Goal: Task Accomplishment & Management: Manage account settings

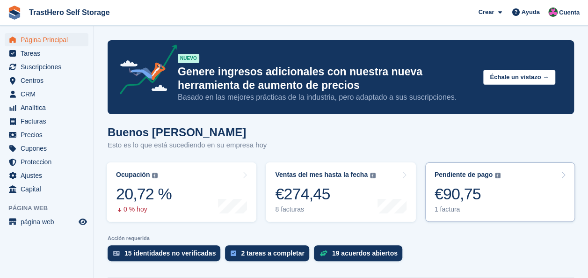
click at [541, 199] on link "Pendiente de pago El saldo total pendiente de todas las facturas abiertas. €90,…" at bounding box center [500, 191] width 150 height 59
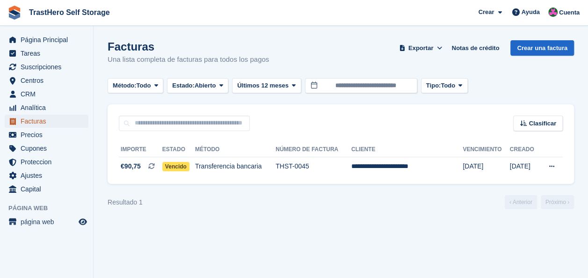
click at [44, 120] on span "Facturas" at bounding box center [49, 121] width 56 height 13
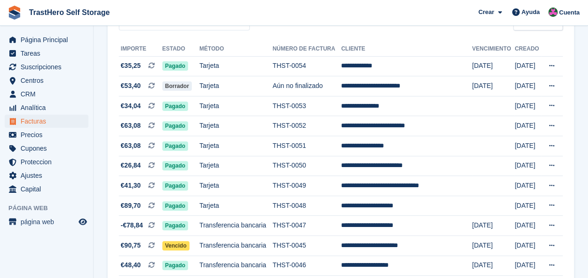
scroll to position [140, 0]
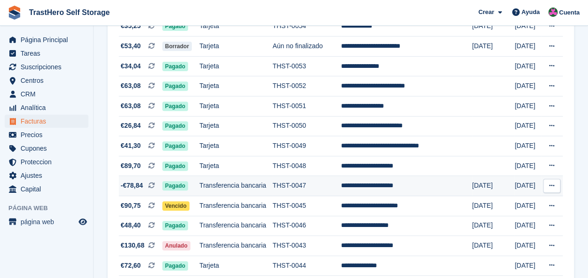
click at [405, 188] on td "**********" at bounding box center [406, 186] width 131 height 20
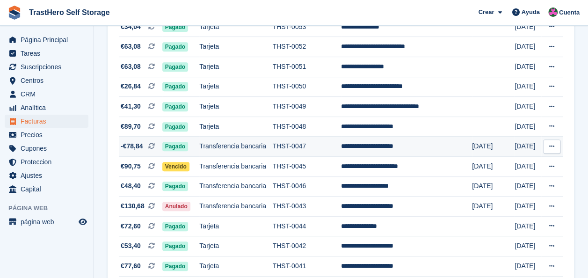
scroll to position [187, 0]
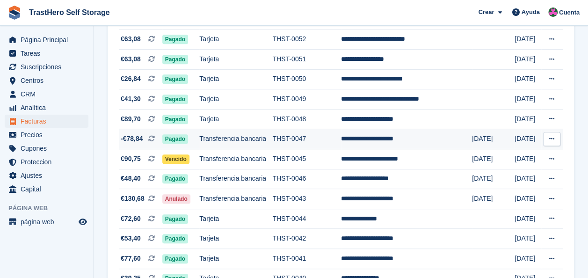
click at [396, 143] on td "**********" at bounding box center [406, 139] width 131 height 20
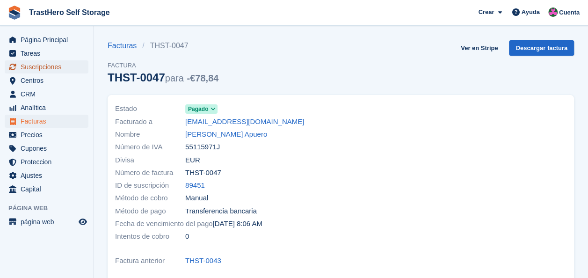
click at [41, 69] on span "Suscripciones" at bounding box center [49, 66] width 56 height 13
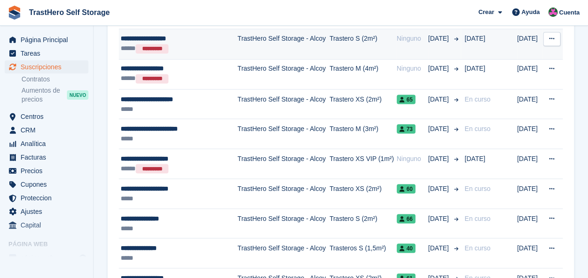
scroll to position [842, 0]
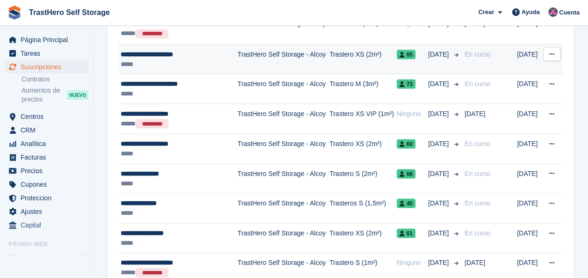
click at [227, 63] on div "*****" at bounding box center [177, 64] width 112 height 10
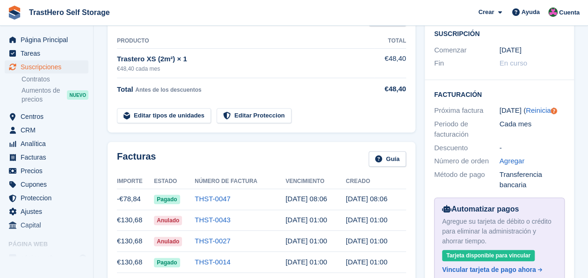
scroll to position [234, 0]
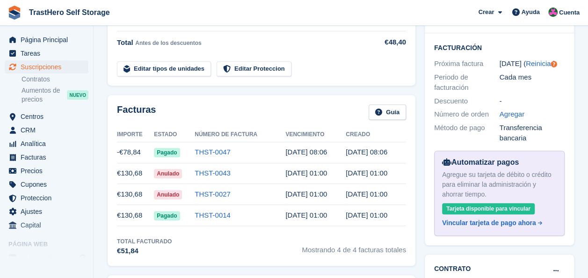
drag, startPoint x: 285, startPoint y: 133, endPoint x: 390, endPoint y: 134, distance: 104.8
click at [390, 142] on tr "-€78,84 Pagado THST-0047 2 Sep, 08:06 1 Sep, 08:06" at bounding box center [261, 152] width 289 height 21
drag, startPoint x: 390, startPoint y: 134, endPoint x: 385, endPoint y: 152, distance: 18.8
click at [385, 163] on td "31 Aug, 01:00" at bounding box center [376, 173] width 60 height 21
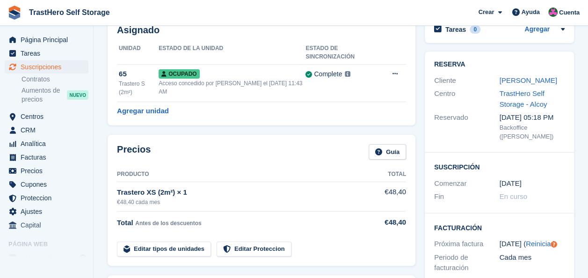
scroll to position [47, 0]
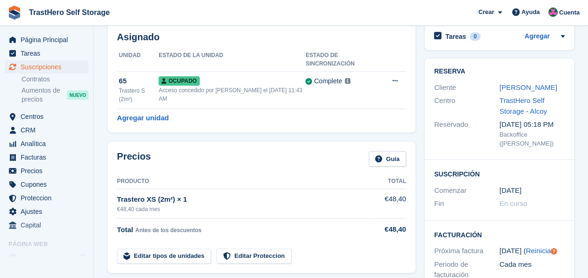
click at [216, 174] on th "Producto" at bounding box center [245, 181] width 257 height 15
click at [186, 194] on div "Trastero XS (2m²) × 1" at bounding box center [245, 199] width 257 height 11
click at [379, 151] on link "Guía" at bounding box center [387, 158] width 37 height 15
click at [160, 248] on link "Editar tipos de unidades" at bounding box center [164, 255] width 94 height 15
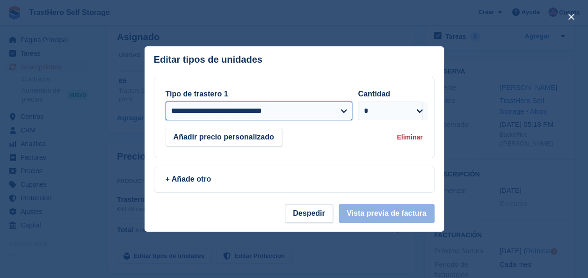
click at [338, 108] on select "**********" at bounding box center [259, 110] width 187 height 19
select select "*****"
click at [166, 101] on select "**********" at bounding box center [259, 110] width 187 height 19
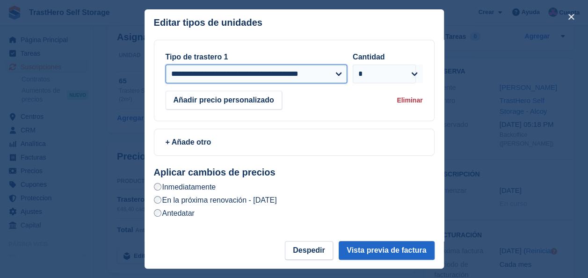
click at [263, 81] on select "**********" at bounding box center [257, 74] width 182 height 19
click at [166, 66] on select "**********" at bounding box center [257, 74] width 182 height 19
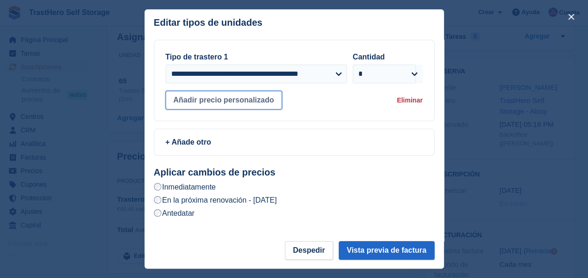
click at [266, 106] on button "Añadir precio personalizado" at bounding box center [224, 100] width 116 height 19
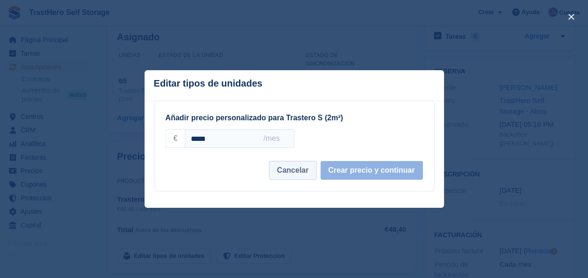
click at [289, 172] on button "Cancelar" at bounding box center [293, 170] width 48 height 19
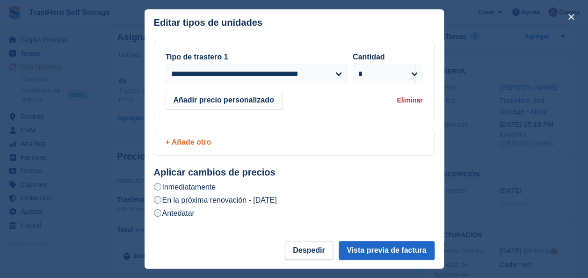
click at [255, 151] on div "+ Añade otro" at bounding box center [294, 142] width 280 height 26
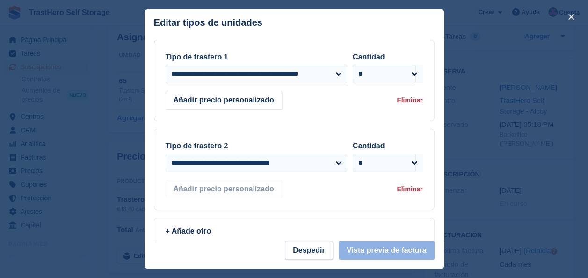
click at [401, 190] on div "Eliminar" at bounding box center [410, 189] width 26 height 10
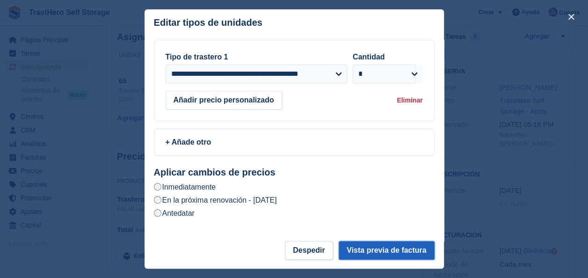
click at [378, 247] on button "Vista previa de factura" at bounding box center [386, 250] width 95 height 19
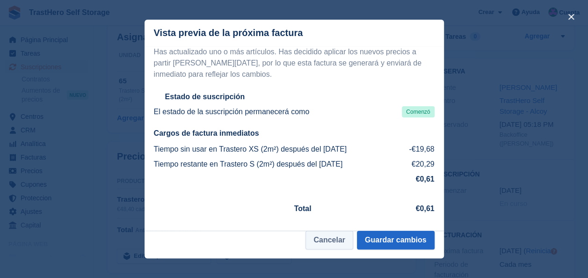
click at [336, 239] on button "Cancelar" at bounding box center [329, 240] width 48 height 19
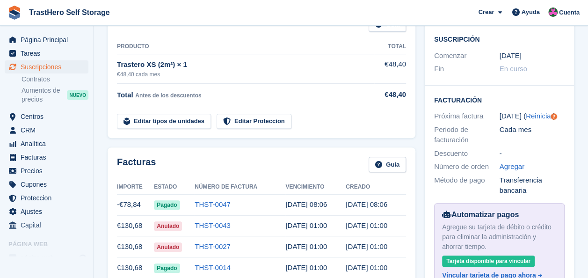
scroll to position [234, 0]
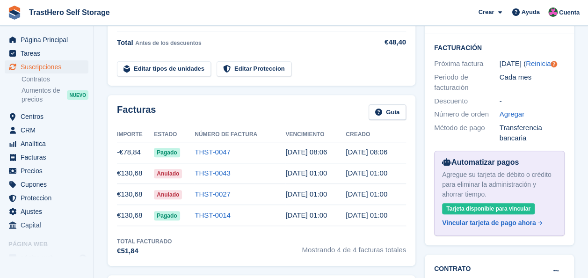
click at [275, 142] on td "THST-0047" at bounding box center [240, 152] width 91 height 21
click at [204, 148] on link "THST-0047" at bounding box center [213, 152] width 36 height 8
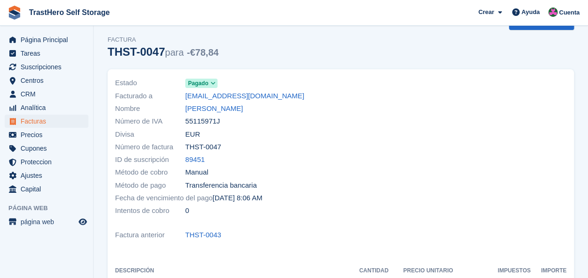
scroll to position [47, 0]
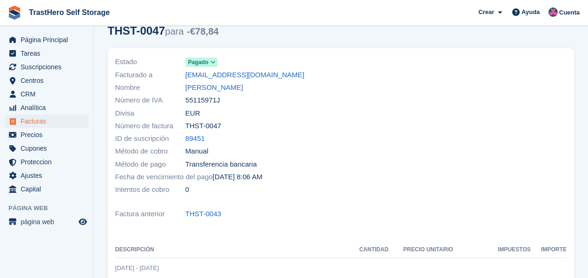
click at [202, 57] on link "Pagado" at bounding box center [201, 62] width 32 height 11
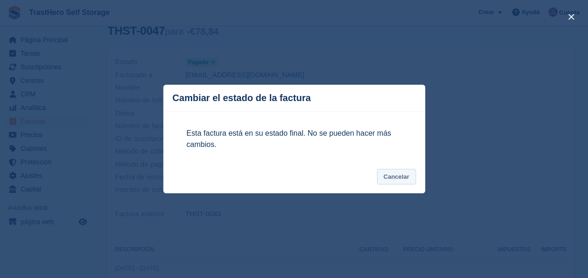
click at [397, 181] on button "Cancelar" at bounding box center [396, 176] width 39 height 15
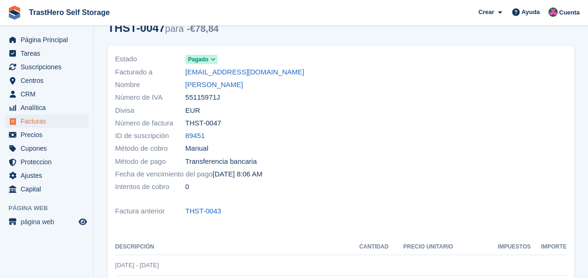
scroll to position [0, 0]
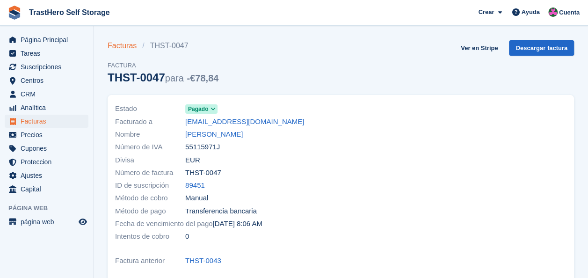
click at [115, 47] on link "Facturas" at bounding box center [125, 45] width 35 height 11
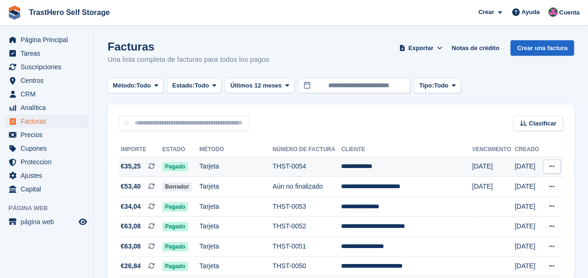
scroll to position [140, 0]
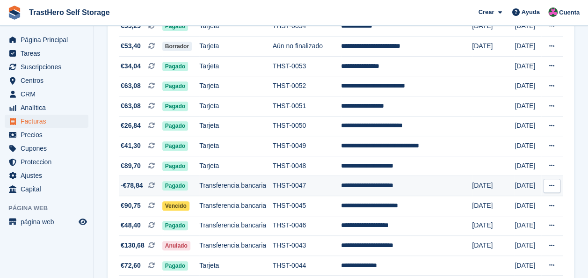
click at [341, 187] on td "THST-0047" at bounding box center [307, 186] width 69 height 20
click at [51, 38] on span "Página Principal" at bounding box center [49, 39] width 56 height 13
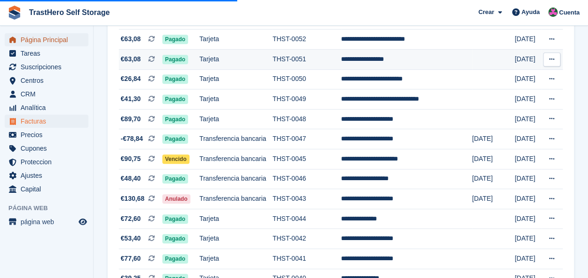
scroll to position [0, 0]
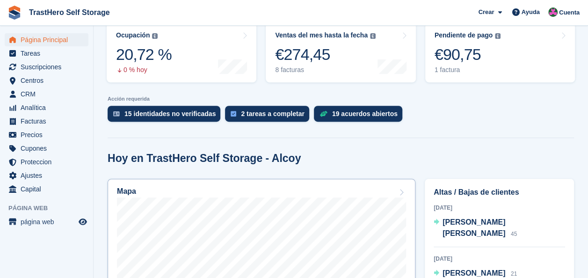
scroll to position [140, 0]
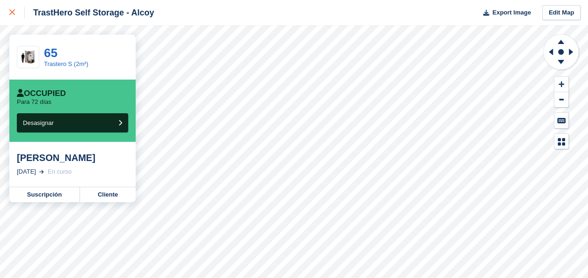
click at [14, 15] on icon at bounding box center [12, 12] width 6 height 6
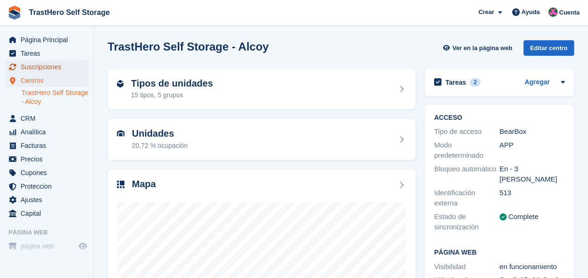
click at [63, 70] on span "Suscripciones" at bounding box center [49, 66] width 56 height 13
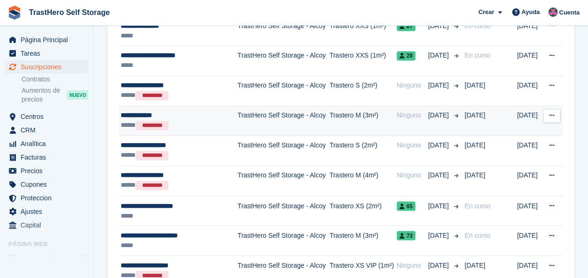
scroll to position [748, 0]
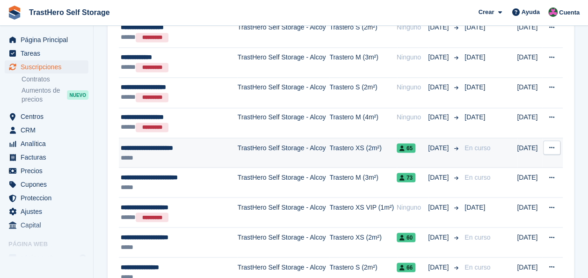
click at [203, 154] on div "*****" at bounding box center [177, 157] width 112 height 10
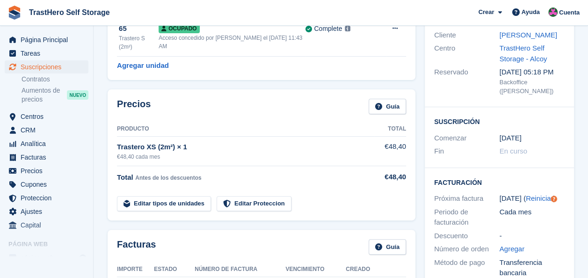
scroll to position [94, 0]
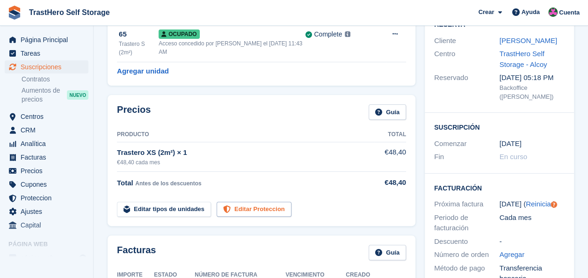
click at [234, 202] on link "Editar Proteccion" at bounding box center [254, 209] width 75 height 15
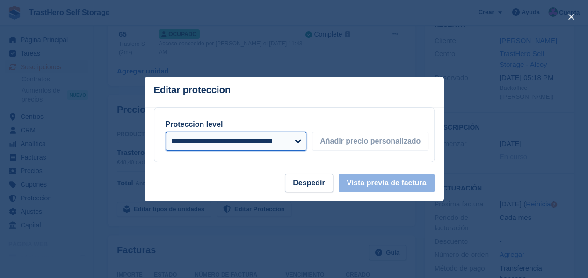
click at [229, 145] on select "**********" at bounding box center [236, 141] width 141 height 19
select select "*****"
click at [166, 132] on select "**********" at bounding box center [236, 141] width 141 height 19
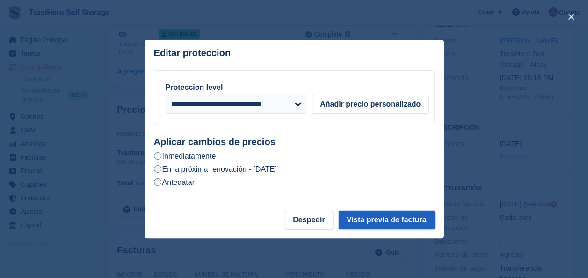
click at [372, 219] on button "Vista previa de factura" at bounding box center [386, 219] width 95 height 19
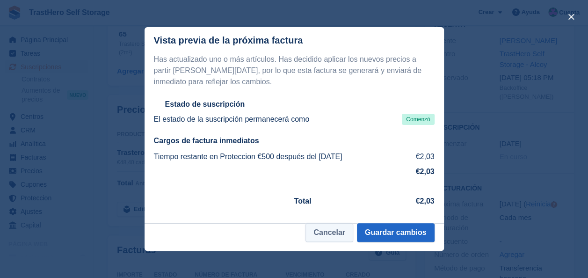
click at [344, 232] on button "Cancelar" at bounding box center [329, 232] width 48 height 19
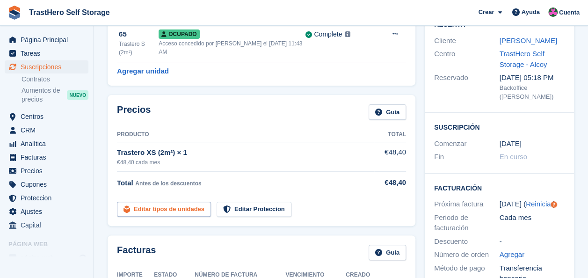
click at [165, 202] on link "Editar tipos de unidades" at bounding box center [164, 209] width 94 height 15
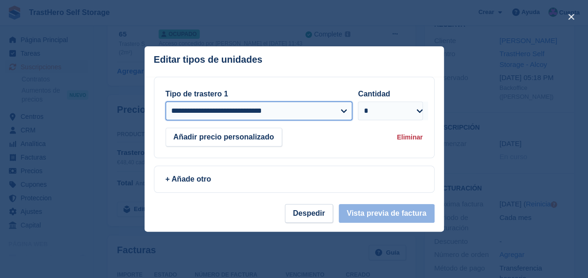
click at [229, 115] on select "**********" at bounding box center [259, 110] width 187 height 19
select select "*****"
click at [166, 101] on select "**********" at bounding box center [259, 110] width 187 height 19
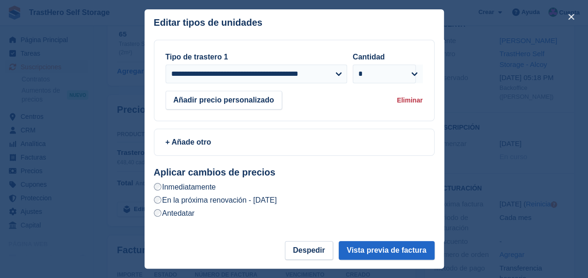
click at [220, 200] on label "En la próxima renovación - Miércoles, 1 de Octubre de 2025" at bounding box center [215, 200] width 123 height 10
click at [371, 249] on button "Vista previa de factura" at bounding box center [386, 250] width 95 height 19
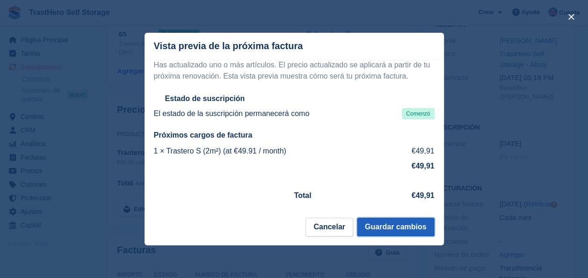
click at [381, 230] on button "Guardar cambios" at bounding box center [396, 226] width 78 height 19
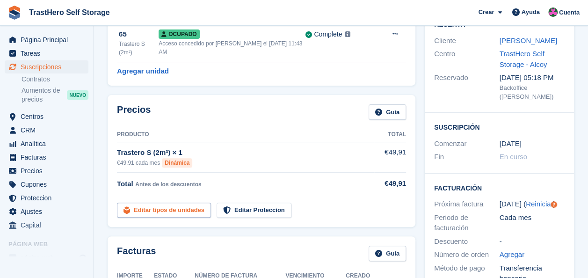
click at [176, 203] on link "Editar tipos de unidades" at bounding box center [164, 210] width 94 height 15
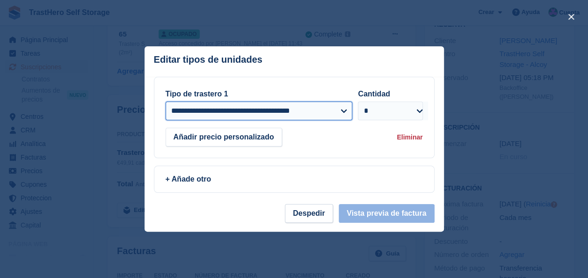
click at [231, 106] on select "**********" at bounding box center [259, 110] width 187 height 19
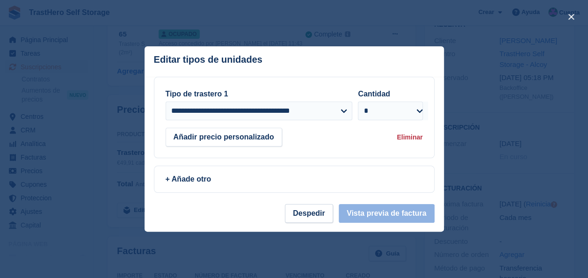
click at [372, 61] on header "Editar tipos de unidades No puedes agregar el mismo tipo de unidad dos veces: E…" at bounding box center [294, 61] width 299 height 30
click at [320, 209] on button "Despedir" at bounding box center [309, 213] width 48 height 19
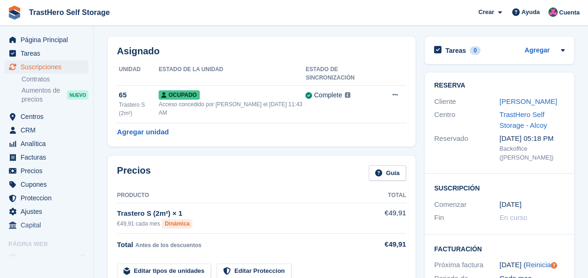
scroll to position [0, 0]
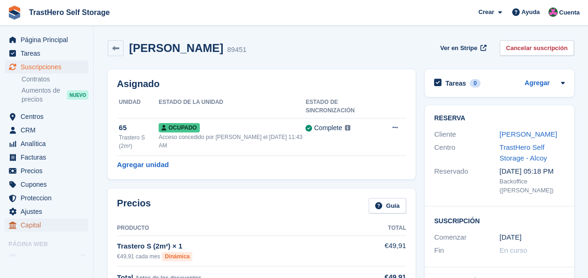
click at [46, 226] on span "Capital" at bounding box center [49, 224] width 56 height 13
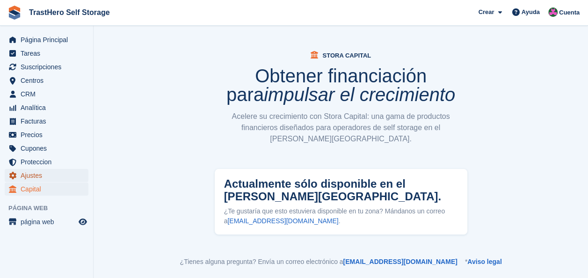
click at [41, 175] on span "Ajustes" at bounding box center [49, 175] width 56 height 13
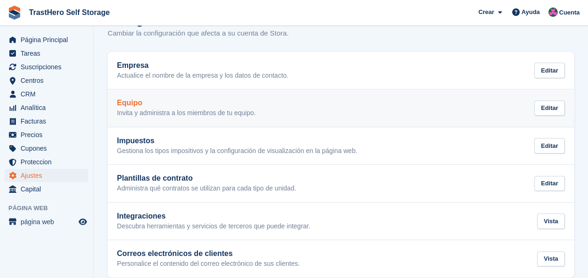
scroll to position [39, 0]
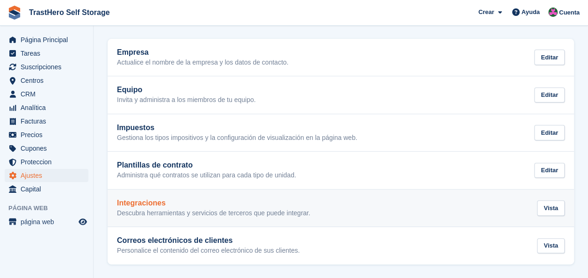
click at [244, 197] on link "Integraciones Descubra herramientas y servicios de terceros que puede integrar.…" at bounding box center [341, 207] width 466 height 37
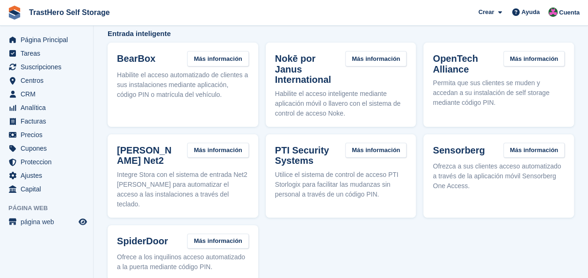
scroll to position [47, 0]
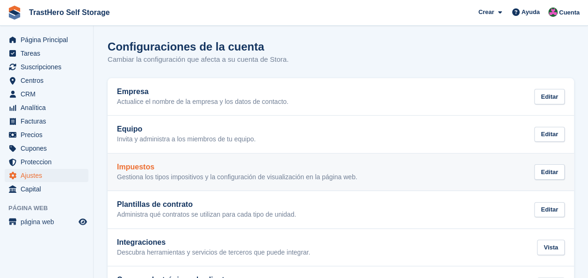
click at [242, 162] on link "Impuestos Gestiona los tipos impositivos y la configuración de visualización en…" at bounding box center [341, 171] width 466 height 37
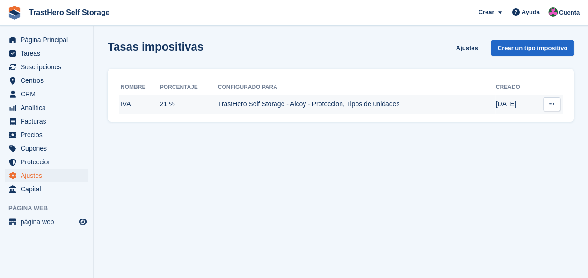
click at [500, 103] on td "21 May" at bounding box center [513, 104] width 37 height 20
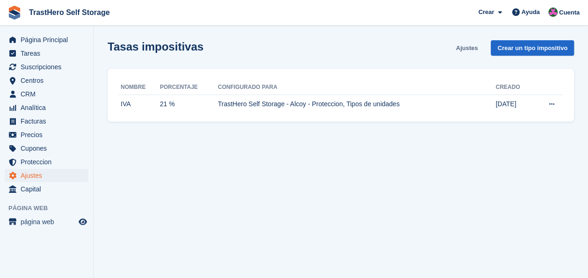
click at [465, 51] on link "Ajustes" at bounding box center [466, 47] width 29 height 15
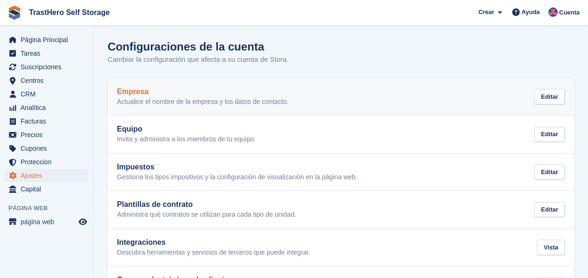
click at [257, 103] on p "Actualice el nombre de la empresa y los datos de contacto." at bounding box center [203, 102] width 172 height 8
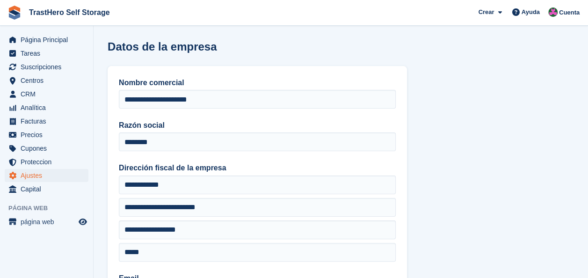
type input "**********"
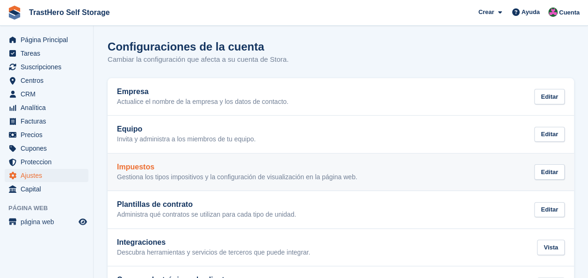
scroll to position [39, 0]
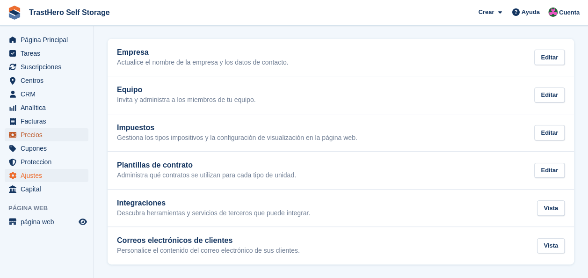
click at [56, 135] on span "Precios" at bounding box center [49, 134] width 56 height 13
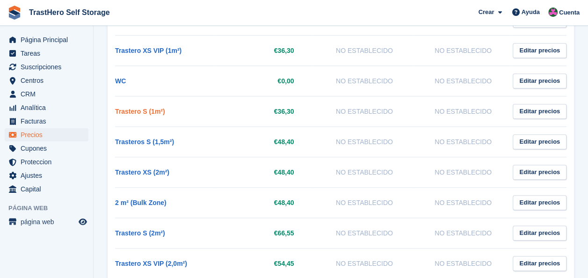
scroll to position [381, 0]
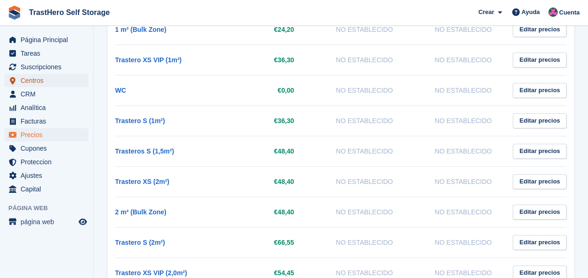
click at [50, 84] on span "Centros" at bounding box center [49, 80] width 56 height 13
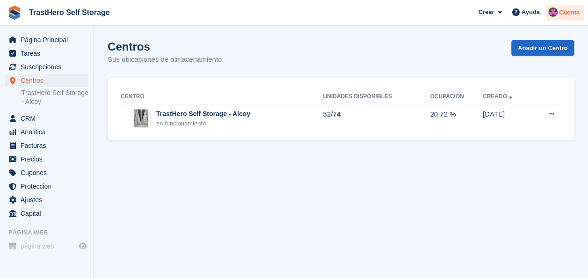
click at [559, 13] on div "Cuenta" at bounding box center [565, 13] width 38 height 16
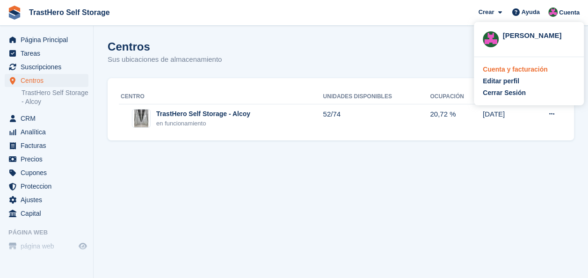
click at [490, 69] on div "Cuenta y facturación" at bounding box center [515, 70] width 65 height 10
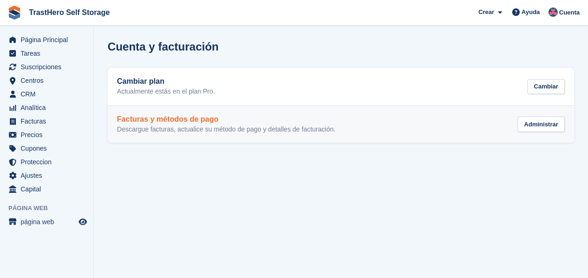
click at [241, 137] on link "Facturas y métodos de pago Descargue facturas, actualice su método de pago y de…" at bounding box center [341, 124] width 466 height 37
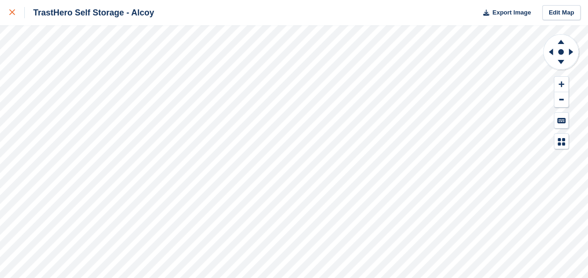
click at [21, 13] on div at bounding box center [16, 12] width 15 height 11
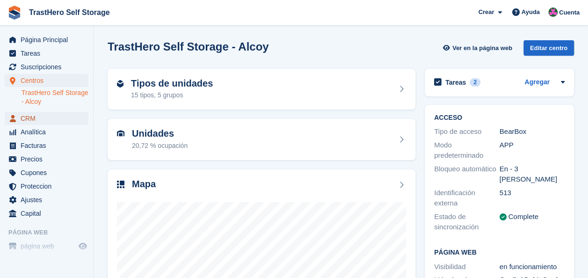
click at [56, 121] on span "CRM" at bounding box center [49, 118] width 56 height 13
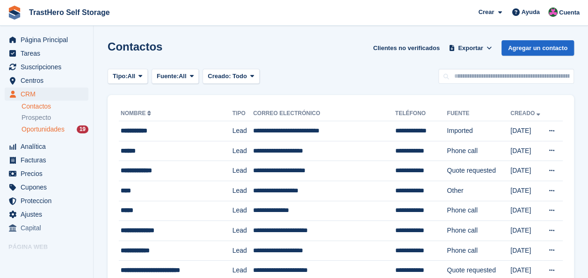
click at [71, 128] on div "Oportunidades 19" at bounding box center [55, 129] width 67 height 9
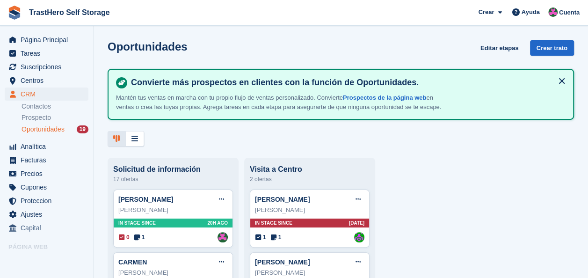
click at [558, 82] on button at bounding box center [561, 80] width 15 height 15
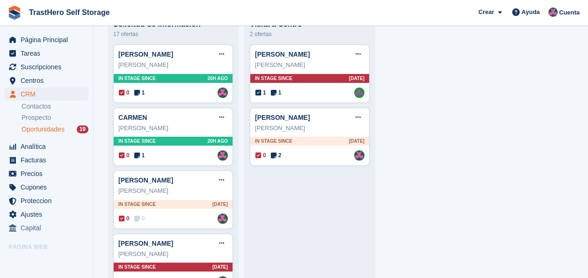
scroll to position [94, 0]
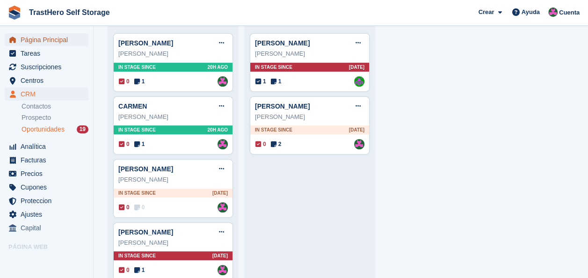
click at [53, 45] on span "Página Principal" at bounding box center [49, 39] width 56 height 13
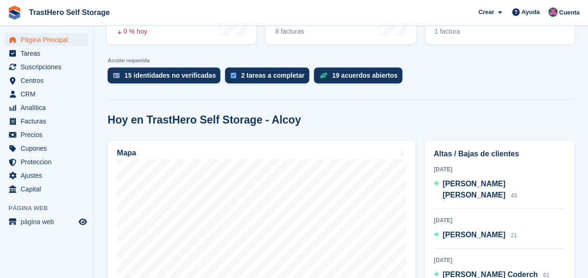
scroll to position [232, 0]
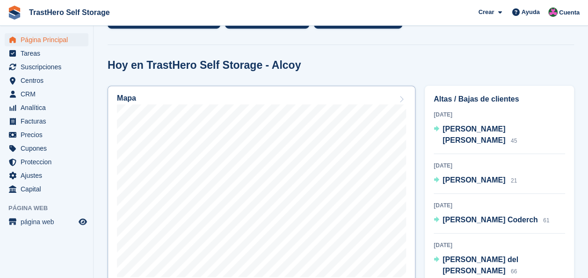
click at [363, 101] on div "Mapa" at bounding box center [261, 99] width 289 height 10
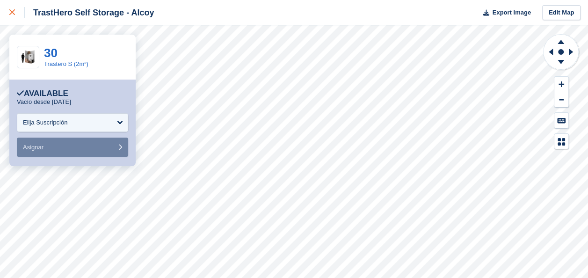
click at [12, 8] on div at bounding box center [16, 12] width 15 height 11
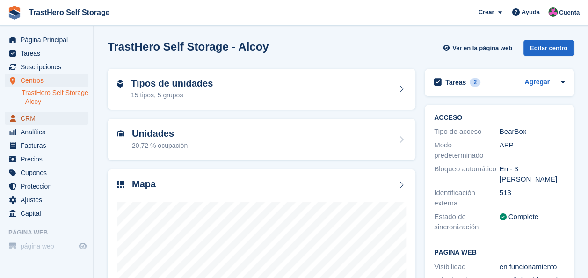
click at [53, 114] on span "CRM" at bounding box center [49, 118] width 56 height 13
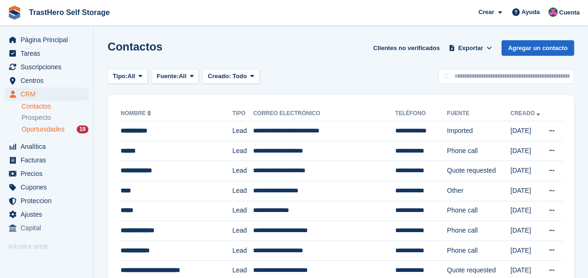
click at [58, 129] on span "Oportunidades" at bounding box center [43, 129] width 43 height 9
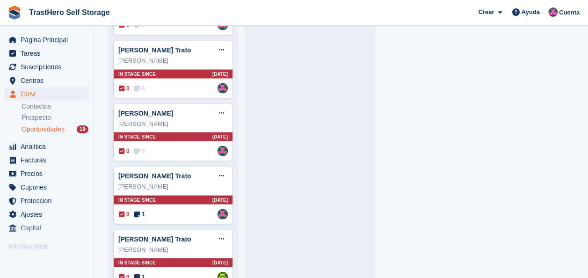
scroll to position [918, 0]
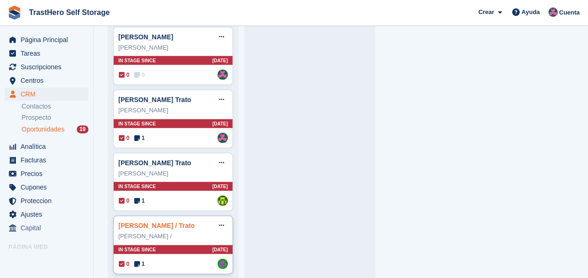
click at [184, 222] on link "Magly Colmenarez / Trato" at bounding box center [156, 225] width 76 height 7
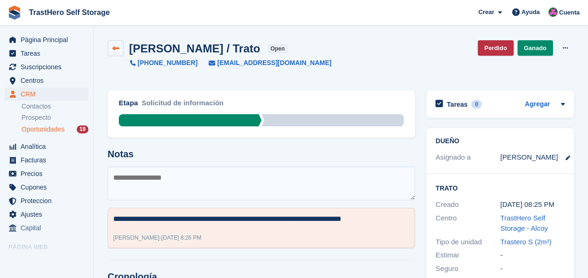
click at [118, 51] on icon at bounding box center [115, 48] width 7 height 7
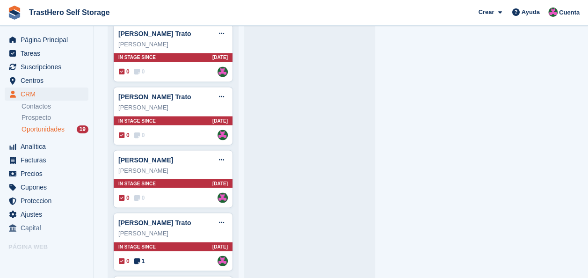
scroll to position [918, 0]
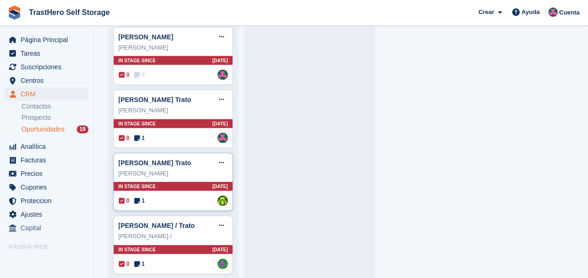
click at [162, 160] on div "Jorge Tortosa Trato Editar trato Marcar como ganado Marcar como perdido Elimina…" at bounding box center [172, 163] width 109 height 14
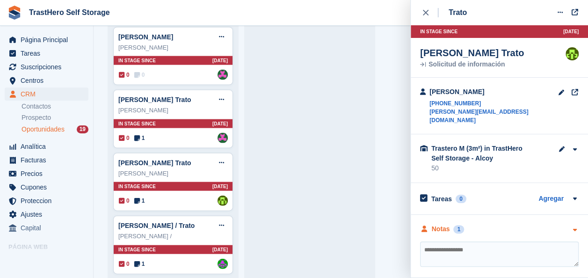
click at [447, 224] on div "Notas" at bounding box center [441, 229] width 18 height 10
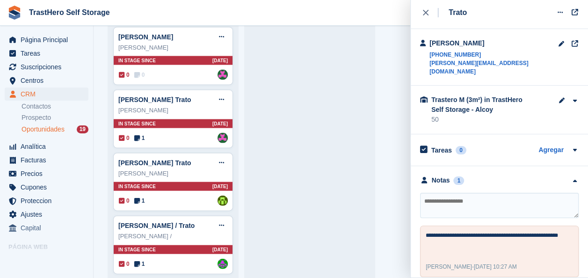
scroll to position [49, 0]
click at [181, 106] on div "[PERSON_NAME] [PERSON_NAME]" at bounding box center [172, 110] width 109 height 9
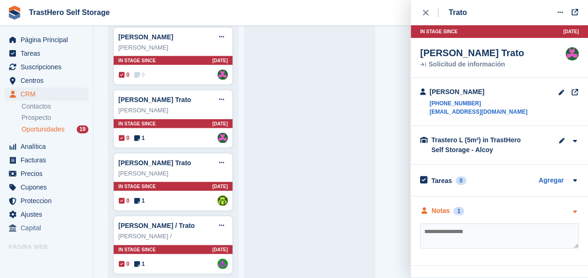
click at [457, 218] on div "**********" at bounding box center [499, 230] width 177 height 69
drag, startPoint x: 456, startPoint y: 219, endPoint x: 451, endPoint y: 224, distance: 7.3
click at [451, 216] on div "Notas 1" at bounding box center [442, 211] width 44 height 10
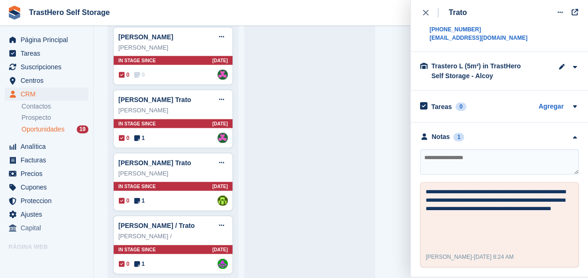
scroll to position [871, 0]
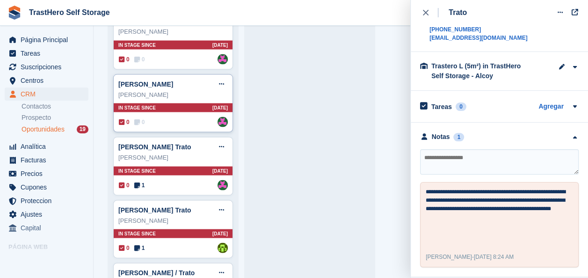
click at [192, 82] on div "Santiago Patiño Trato Editar trato Marcar como ganado Marcar como perdido Elimi…" at bounding box center [172, 84] width 109 height 14
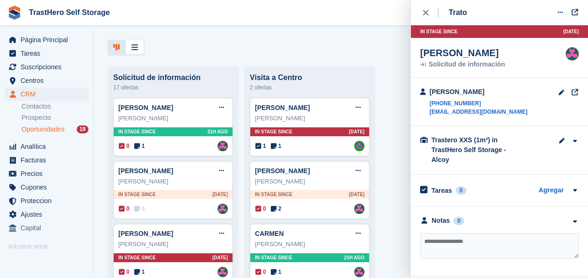
scroll to position [34, 0]
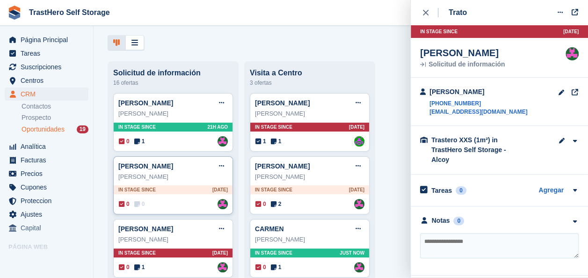
click at [184, 174] on div "[PERSON_NAME]" at bounding box center [172, 176] width 109 height 9
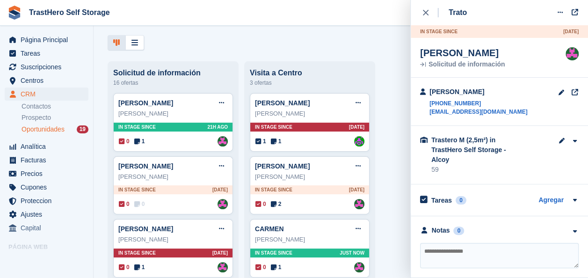
click at [470, 243] on textarea at bounding box center [499, 255] width 159 height 25
type textarea "**********"
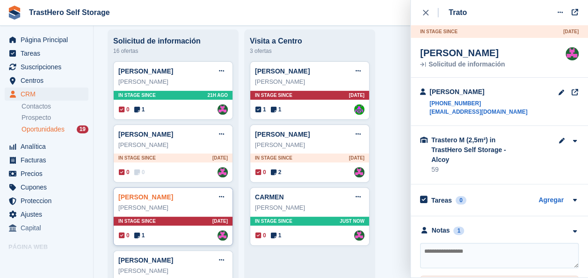
scroll to position [0, 0]
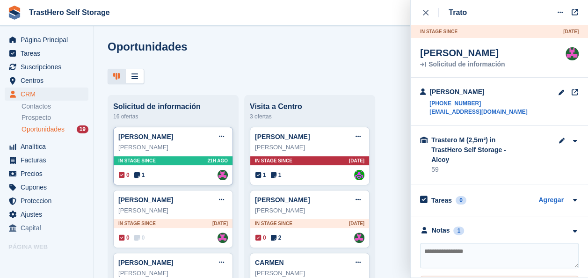
click at [188, 142] on div "Alberto Conde Trato Editar trato Marcar como ganado Marcar como perdido Elimina…" at bounding box center [172, 137] width 109 height 14
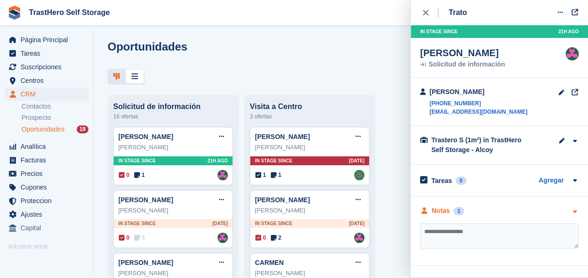
click at [489, 212] on div "Notas 1" at bounding box center [499, 211] width 159 height 10
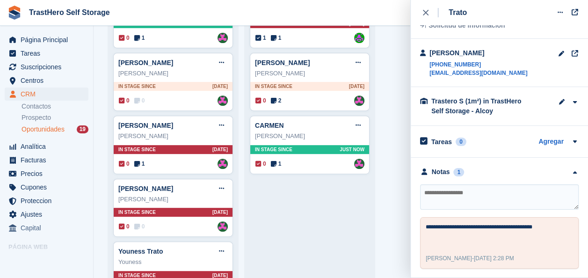
scroll to position [140, 0]
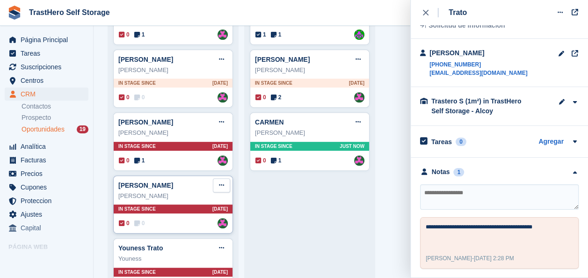
click at [227, 186] on button at bounding box center [221, 185] width 17 height 14
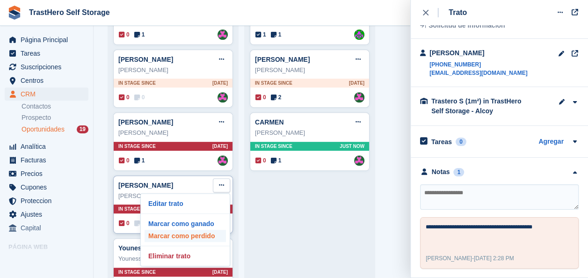
click at [196, 233] on p "Marcar como perdido" at bounding box center [185, 236] width 81 height 12
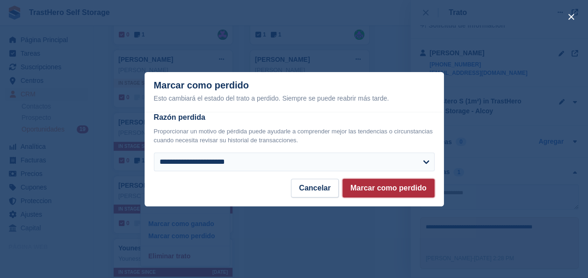
click at [365, 184] on button "Marcar como perdido" at bounding box center [388, 188] width 92 height 19
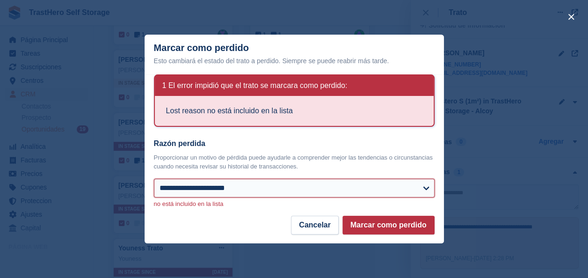
click at [264, 180] on select "**********" at bounding box center [294, 188] width 281 height 19
select select "**********"
click at [154, 179] on select "**********" at bounding box center [294, 188] width 281 height 19
click at [401, 224] on button "Marcar como perdido" at bounding box center [388, 225] width 92 height 19
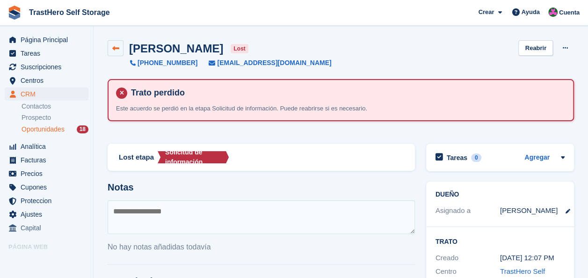
click at [120, 47] on link at bounding box center [116, 48] width 16 height 16
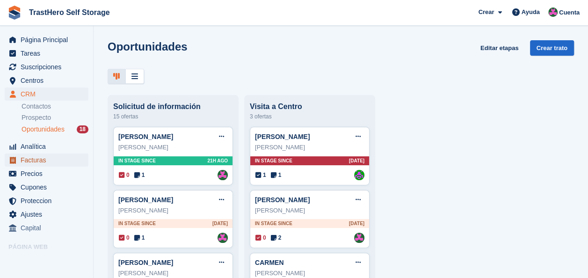
click at [43, 158] on span "Facturas" at bounding box center [49, 159] width 56 height 13
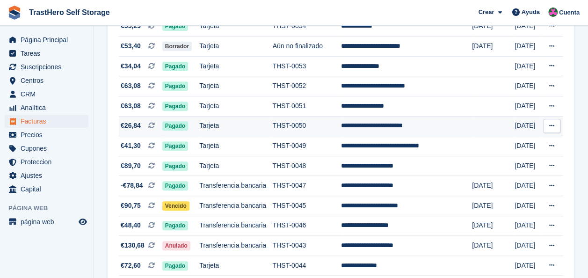
scroll to position [94, 0]
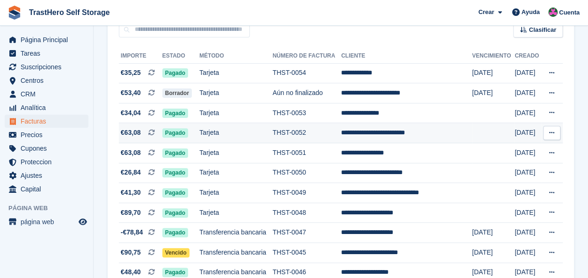
click at [359, 137] on td "**********" at bounding box center [406, 133] width 131 height 20
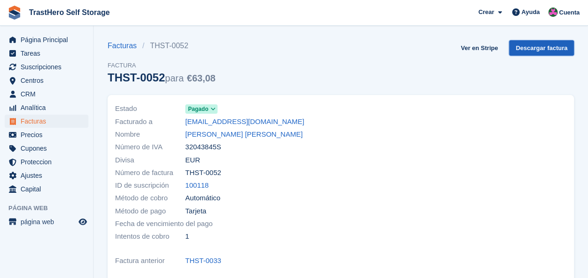
click at [536, 53] on link "Descargar factura" at bounding box center [541, 47] width 65 height 15
click at [43, 72] on span "Suscripciones" at bounding box center [49, 66] width 56 height 13
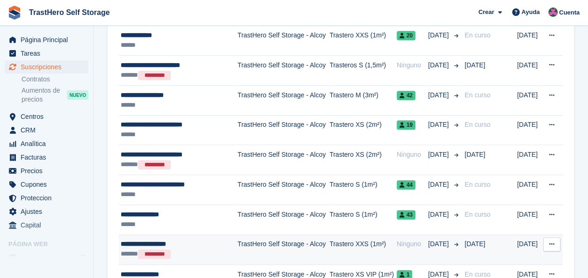
scroll to position [327, 0]
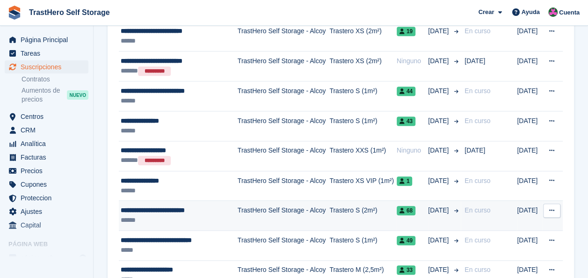
click at [222, 207] on div "**********" at bounding box center [177, 210] width 112 height 10
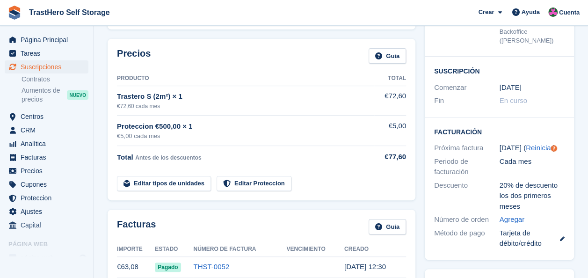
scroll to position [187, 0]
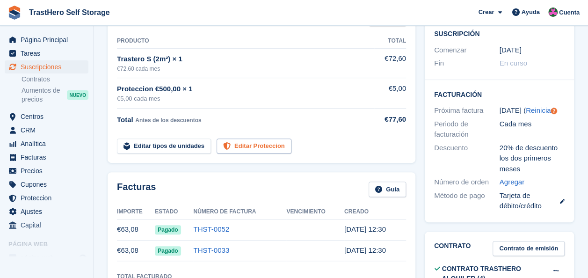
click at [259, 138] on link "Editar Proteccion" at bounding box center [254, 145] width 75 height 15
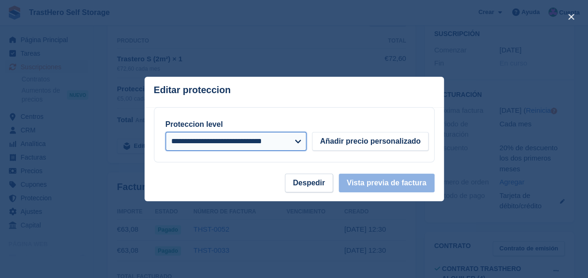
click at [259, 136] on select "**********" at bounding box center [236, 141] width 141 height 19
drag, startPoint x: 332, startPoint y: 93, endPoint x: 342, endPoint y: 99, distance: 12.2
click at [333, 96] on header "Editar proteccion" at bounding box center [294, 92] width 299 height 30
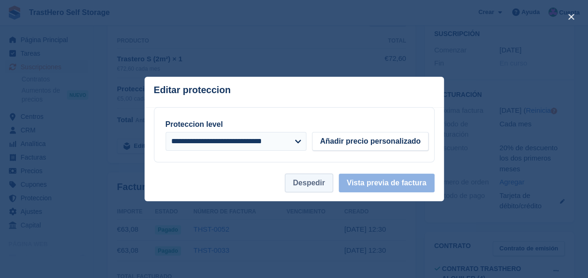
click at [324, 178] on button "Despedir" at bounding box center [309, 183] width 48 height 19
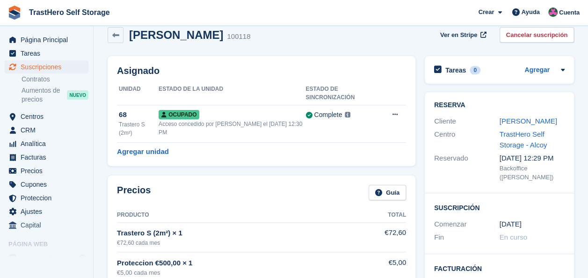
scroll to position [0, 0]
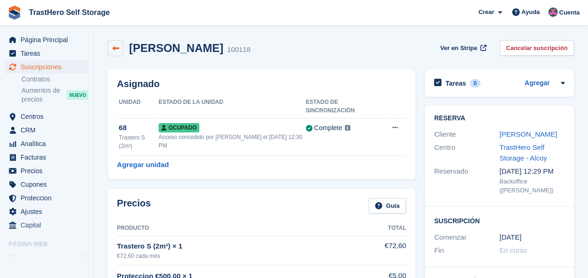
click at [111, 48] on link at bounding box center [116, 48] width 16 height 16
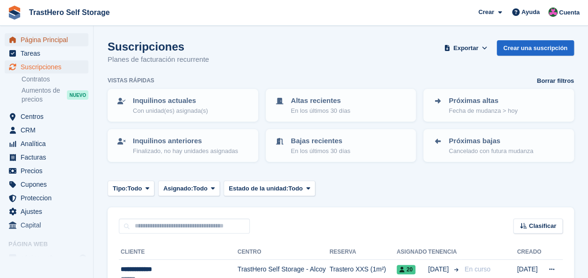
click at [52, 37] on span "Página Principal" at bounding box center [49, 39] width 56 height 13
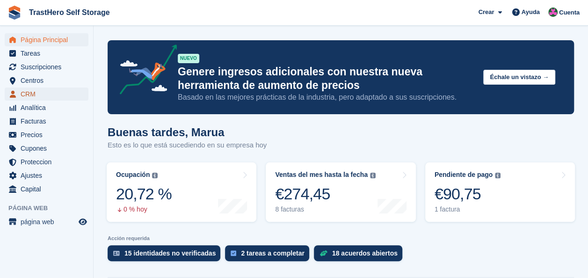
click at [35, 95] on span "CRM" at bounding box center [49, 93] width 56 height 13
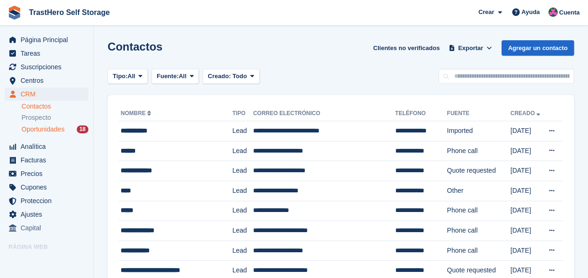
click at [48, 133] on span "Oportunidades" at bounding box center [43, 129] width 43 height 9
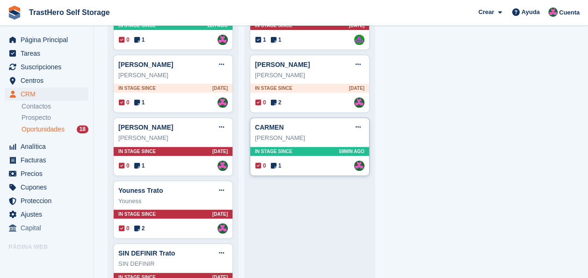
scroll to position [47, 0]
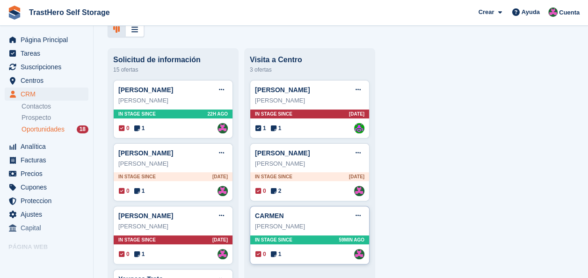
click at [336, 226] on div "[PERSON_NAME]" at bounding box center [309, 226] width 109 height 9
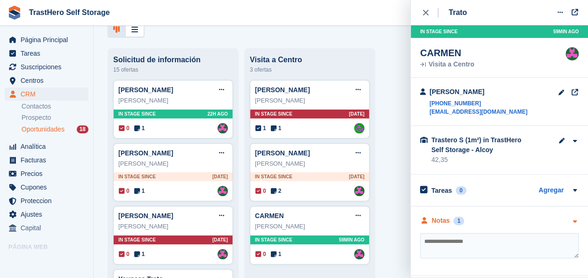
click at [444, 222] on div "Notas" at bounding box center [441, 221] width 18 height 10
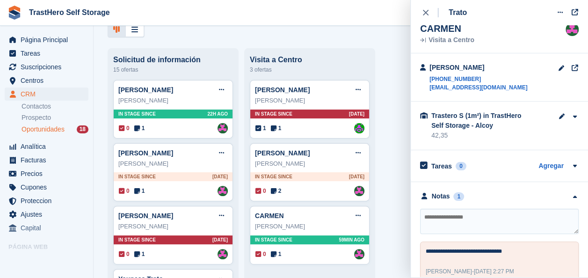
scroll to position [37, 0]
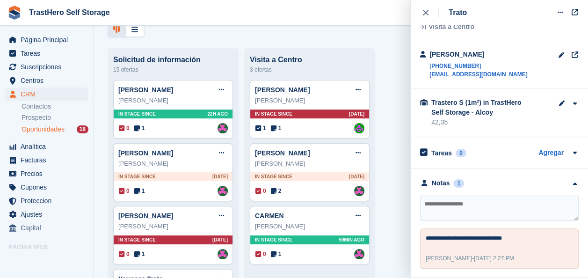
click at [461, 210] on textarea at bounding box center [499, 207] width 159 height 25
click at [455, 203] on textarea at bounding box center [499, 207] width 159 height 25
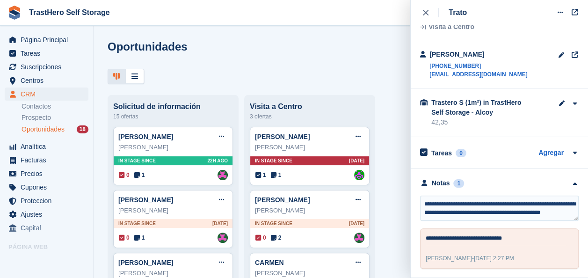
scroll to position [4, 0]
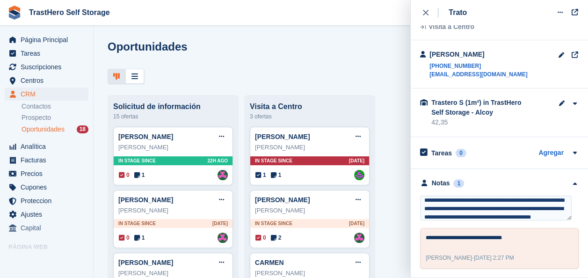
type textarea "**********"
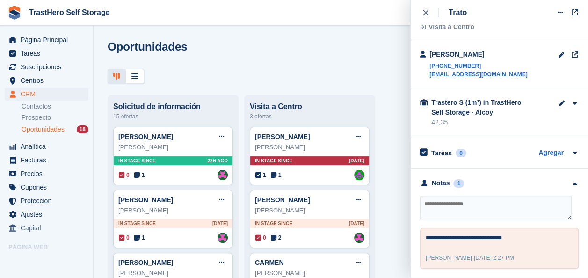
scroll to position [0, 0]
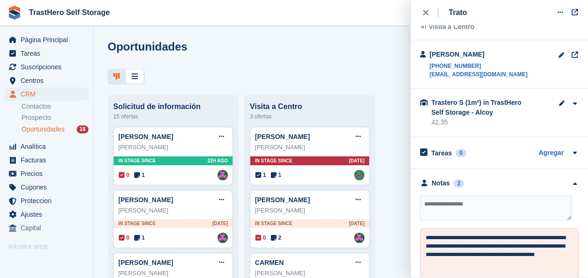
click at [30, 129] on span "Oportunidades" at bounding box center [43, 129] width 43 height 9
